Goal: Navigation & Orientation: Find specific page/section

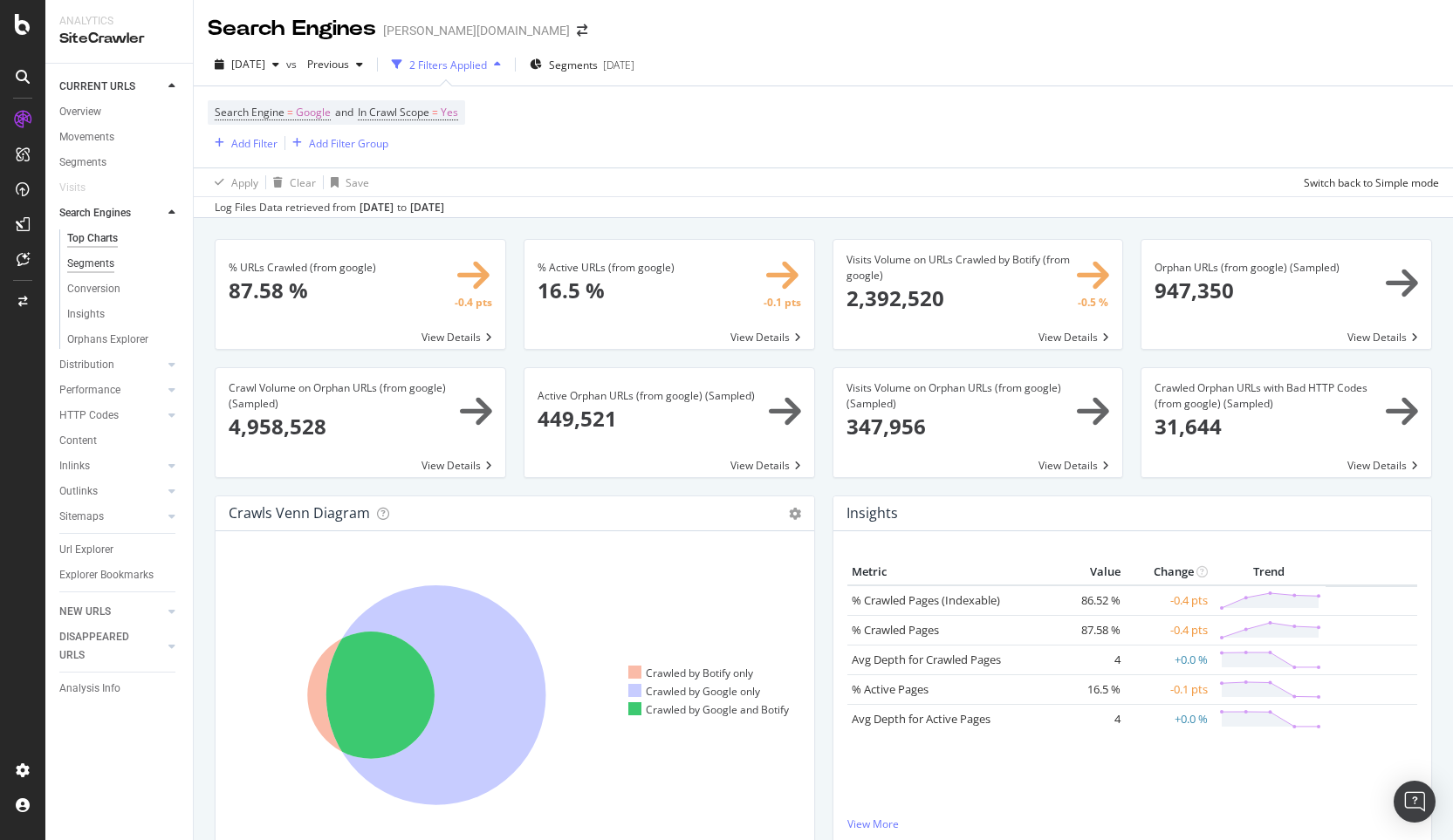
click at [86, 266] on div "Segments" at bounding box center [91, 263] width 47 height 18
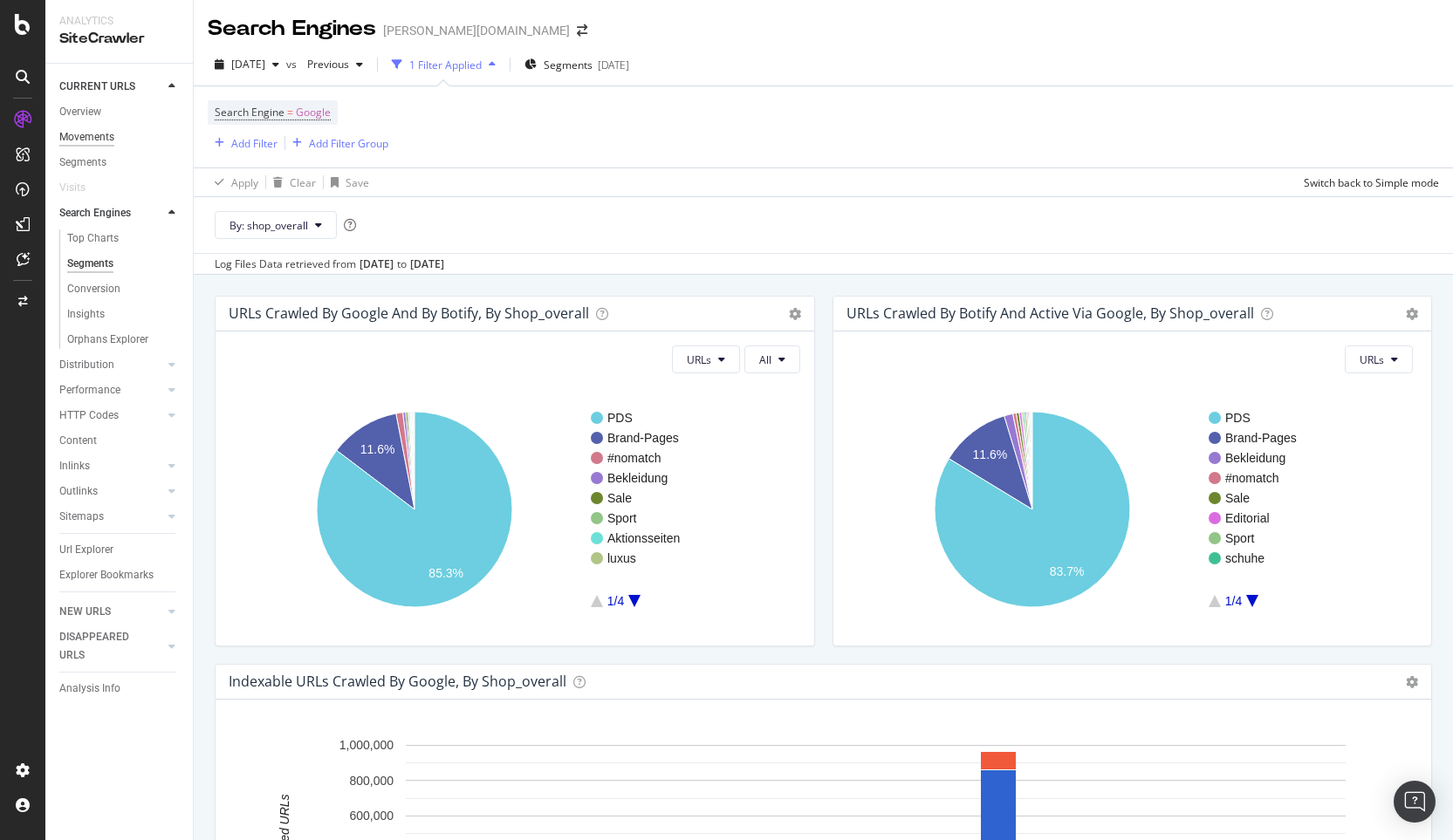
click at [96, 140] on div "Movements" at bounding box center [86, 137] width 55 height 18
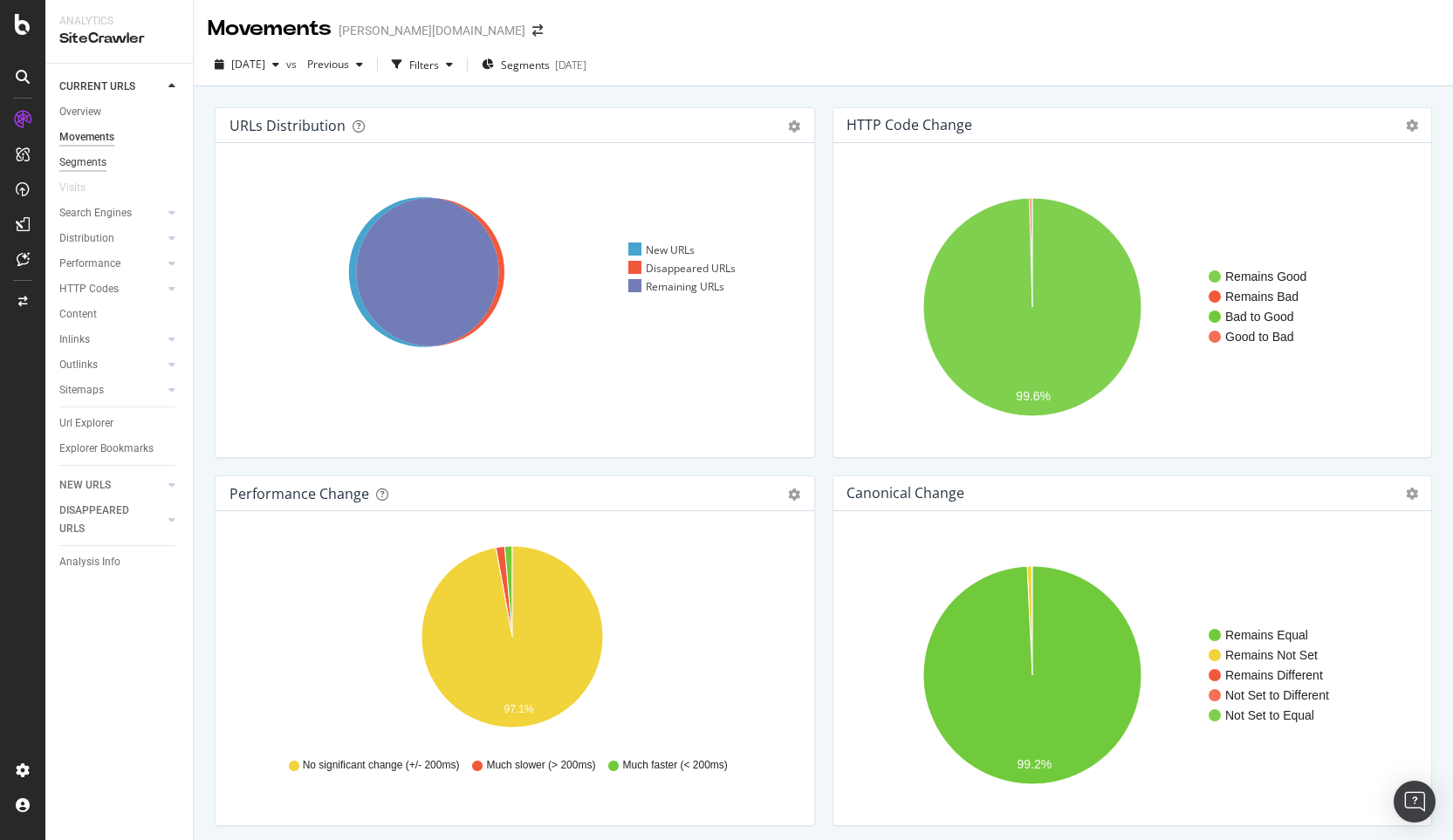
click at [86, 154] on div "Segments" at bounding box center [83, 162] width 47 height 18
